Goal: Check status: Check status

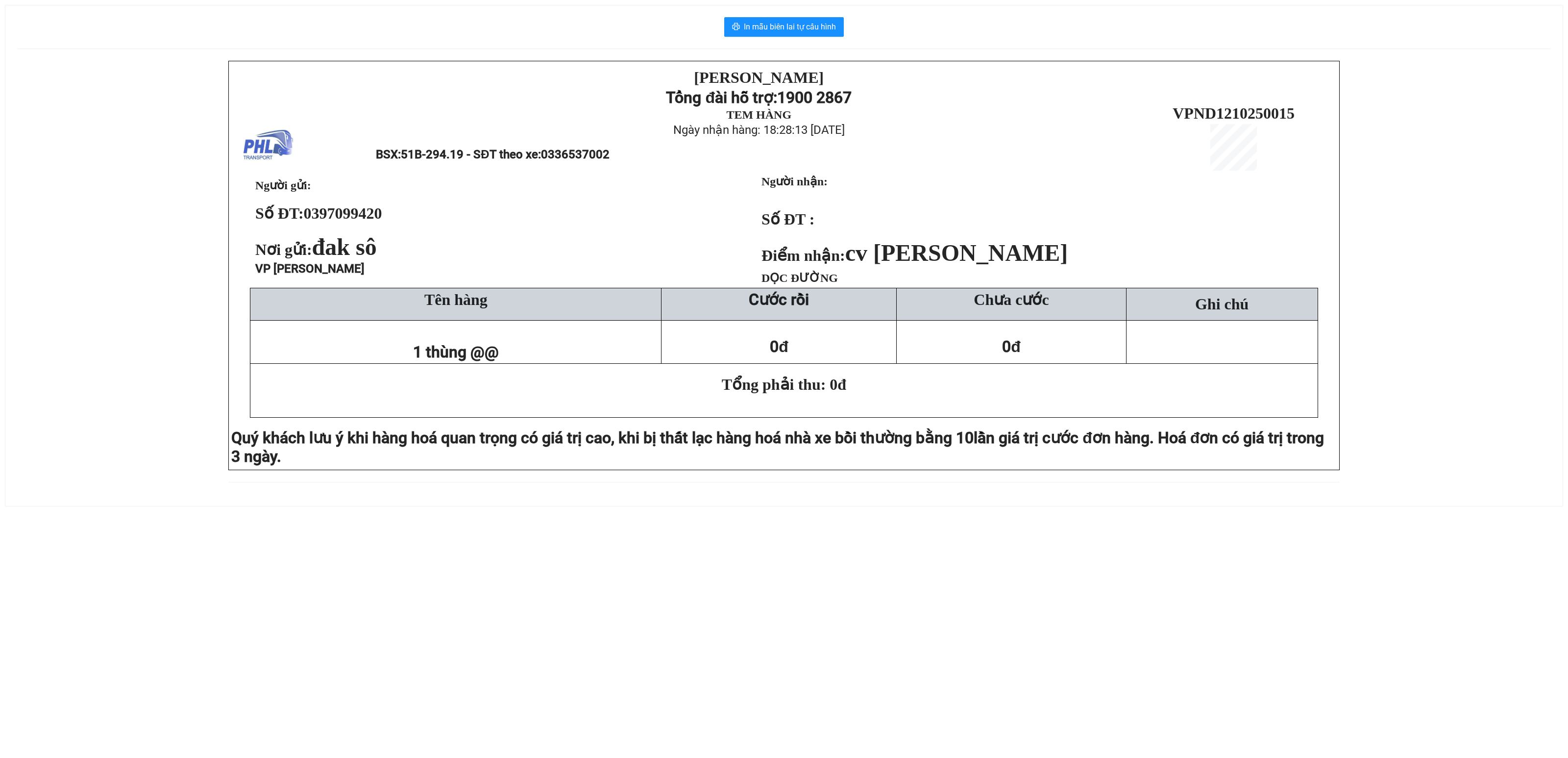
drag, startPoint x: 135, startPoint y: 464, endPoint x: 427, endPoint y: 19, distance: 532.2
click at [162, 404] on div "PHƯƠNG HỒNG LINH Tổng đài hỗ trợ: 1900 2867 TEM HÀNG Ngày nhận hàng: 18:28:13 -…" at bounding box center [784, 278] width 1534 height 433
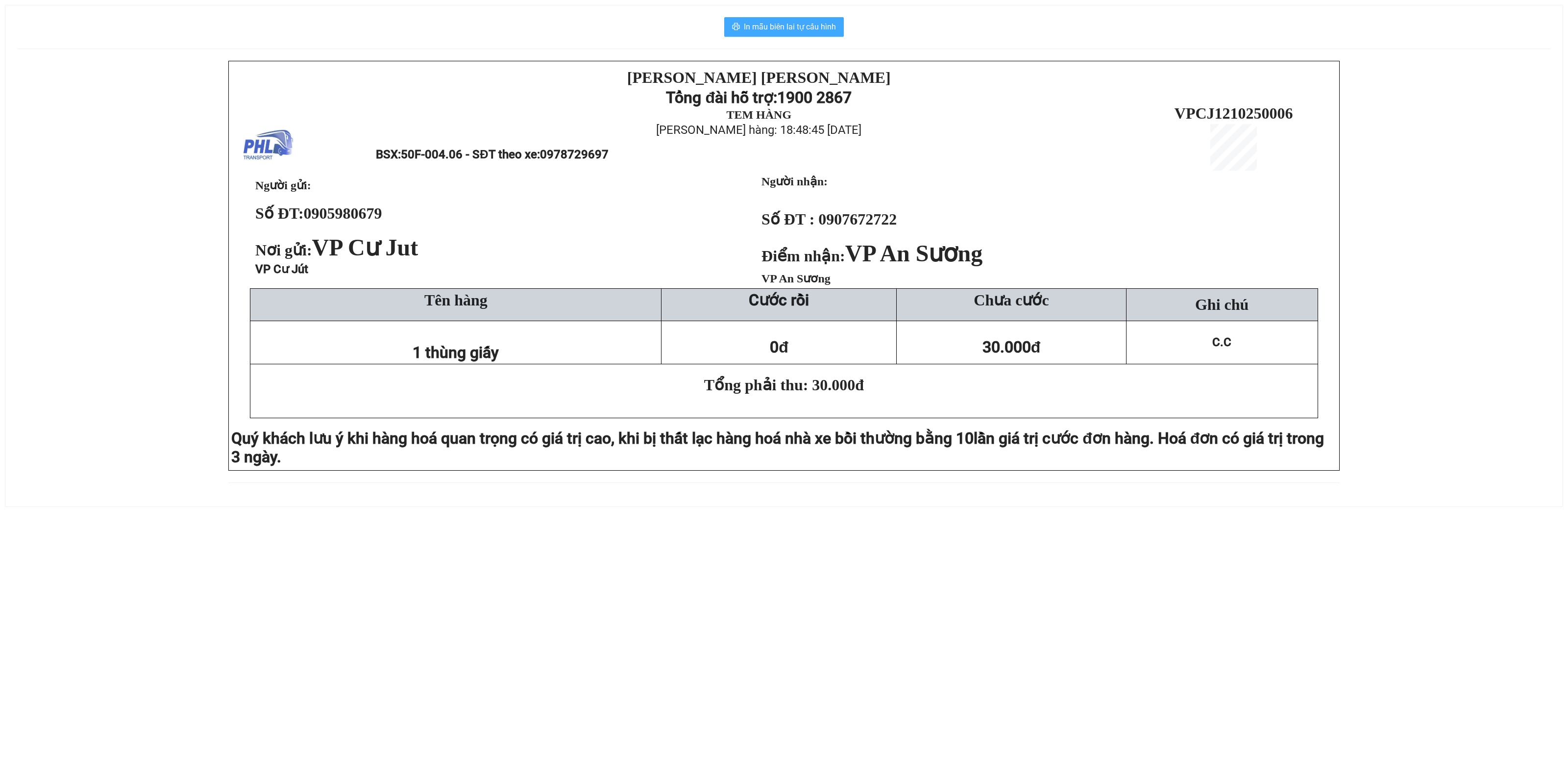
click at [808, 21] on span "In mẫu biên lai tự cấu hình" at bounding box center [789, 27] width 92 height 12
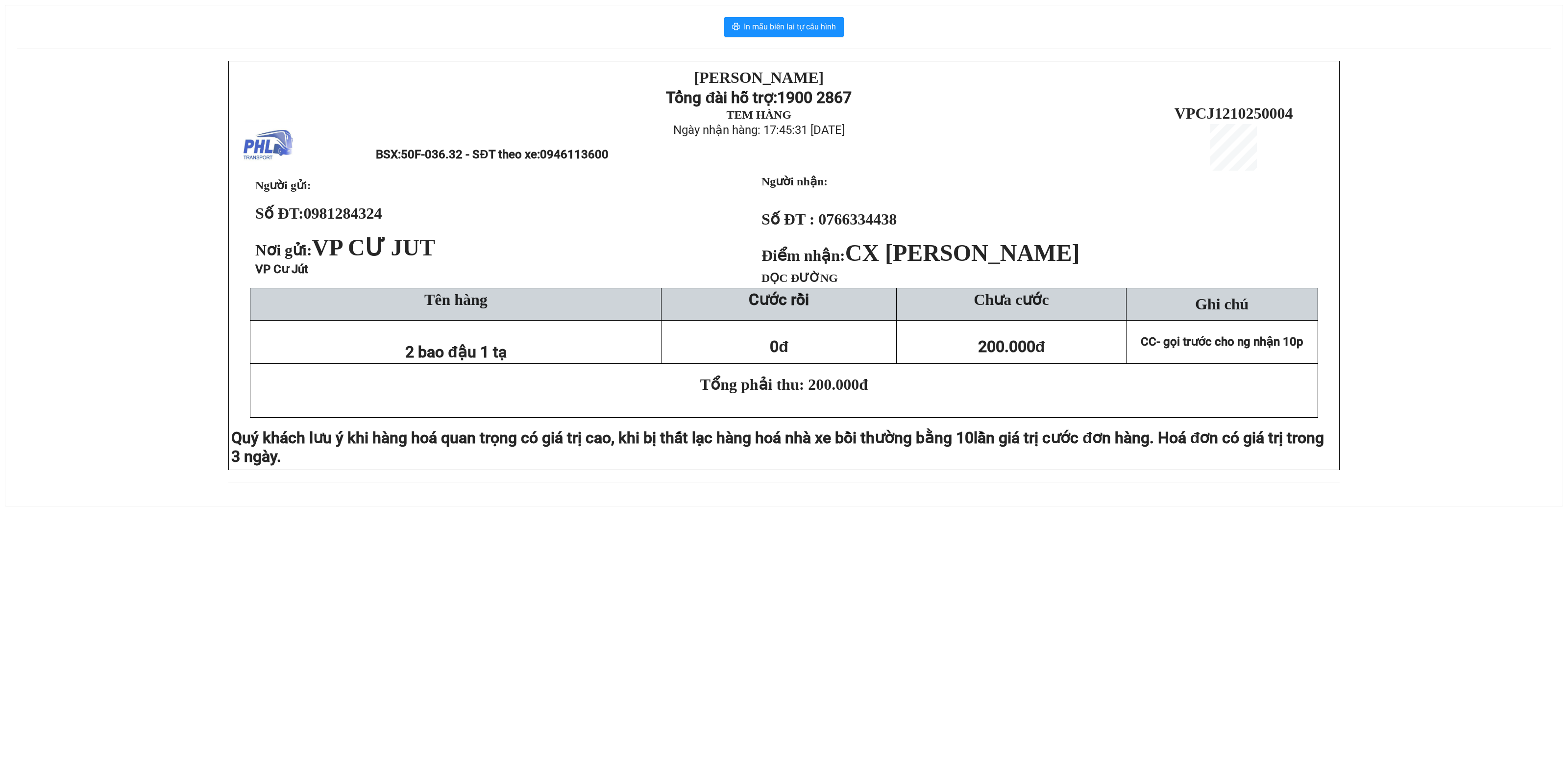
click at [197, 331] on div "[PERSON_NAME][DEMOGRAPHIC_DATA] Tổng đài hỗ trợ: 1900 2867 TEM HÀNG Ngày nhận h…" at bounding box center [784, 278] width 1534 height 433
